Goal: Task Accomplishment & Management: Manage account settings

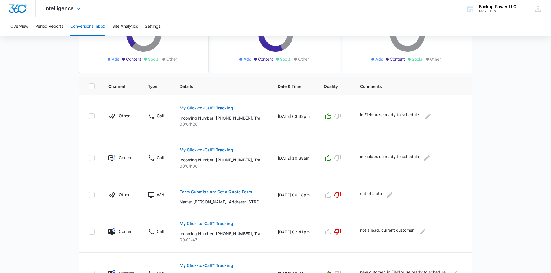
scroll to position [58, 0]
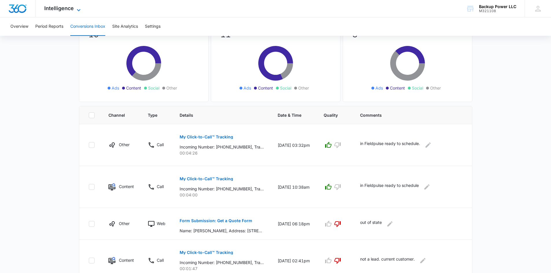
click at [69, 7] on span "Intelligence" at bounding box center [59, 8] width 30 height 6
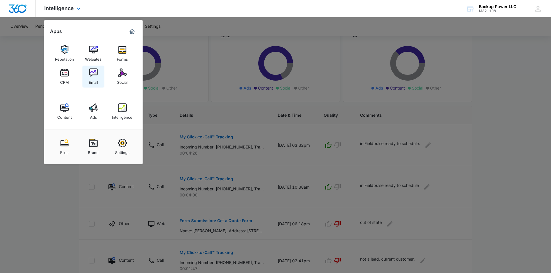
click at [92, 73] on img at bounding box center [93, 73] width 9 height 9
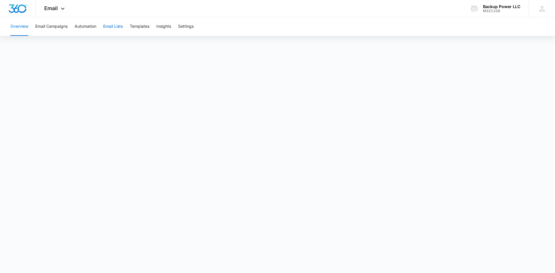
click at [116, 25] on button "Email Lists" at bounding box center [113, 26] width 20 height 19
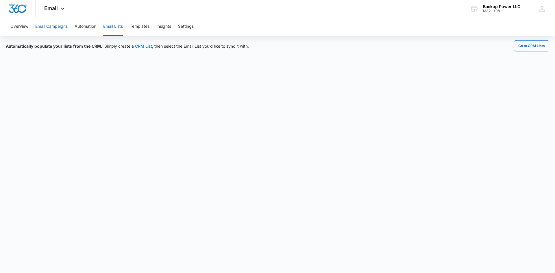
click at [64, 27] on button "Email Campaigns" at bounding box center [51, 26] width 32 height 19
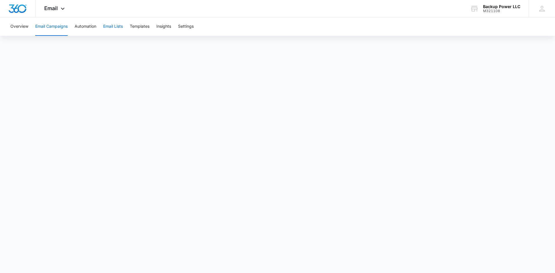
click at [111, 27] on button "Email Lists" at bounding box center [113, 26] width 20 height 19
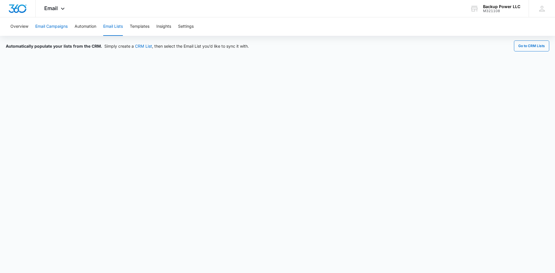
click at [60, 27] on button "Email Campaigns" at bounding box center [51, 26] width 32 height 19
